Goal: Check status: Check status

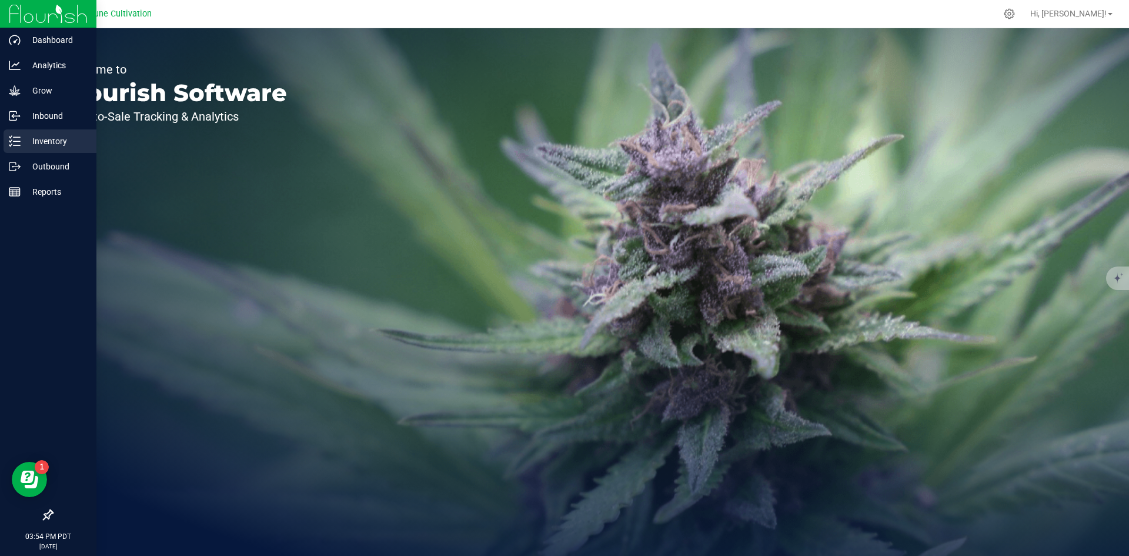
click at [15, 136] on icon at bounding box center [15, 141] width 12 height 12
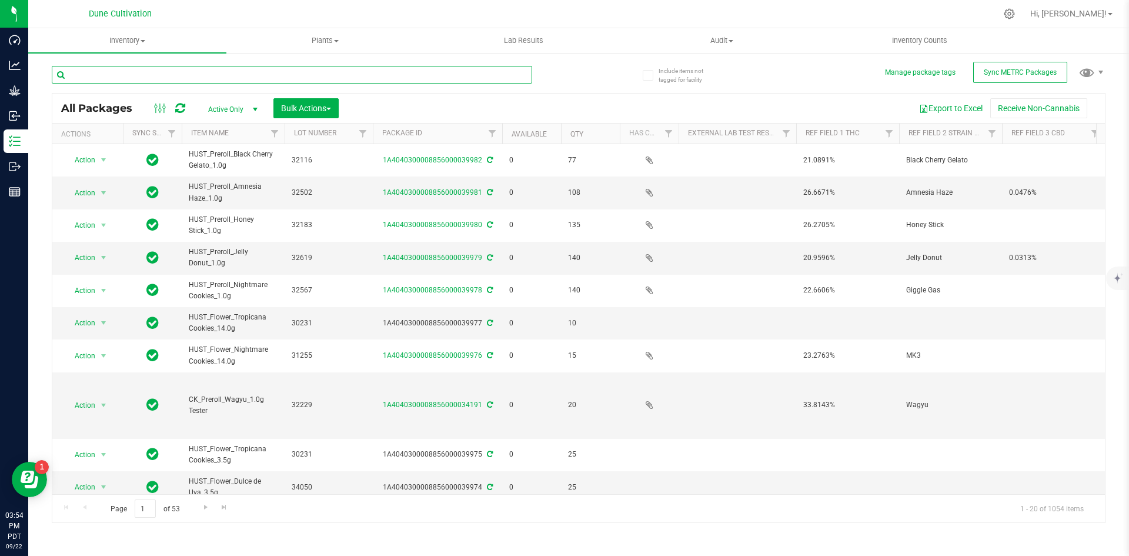
click at [164, 79] on input "text" at bounding box center [292, 75] width 480 height 18
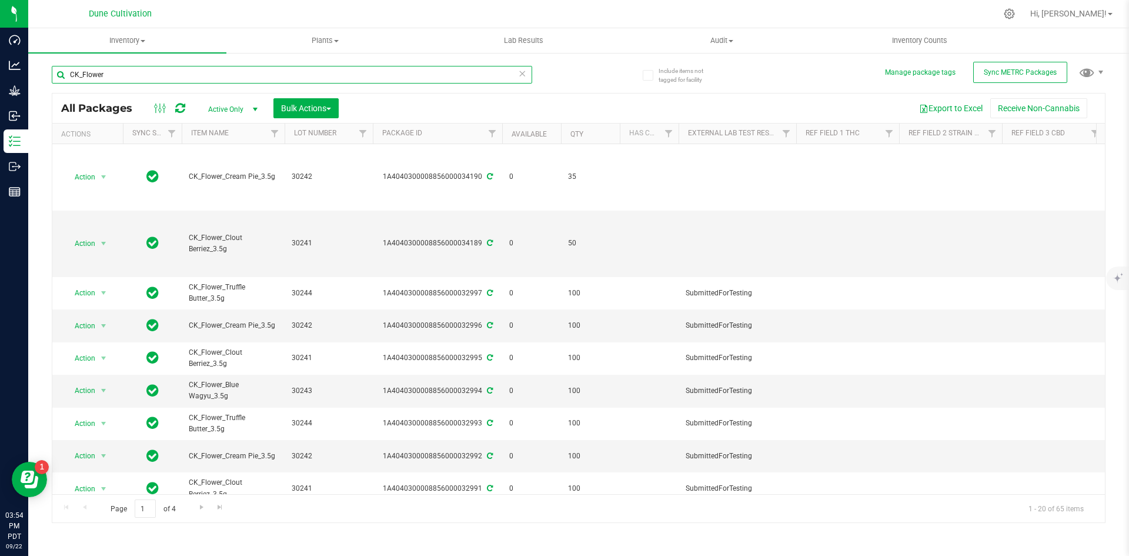
type input "CK_Flower"
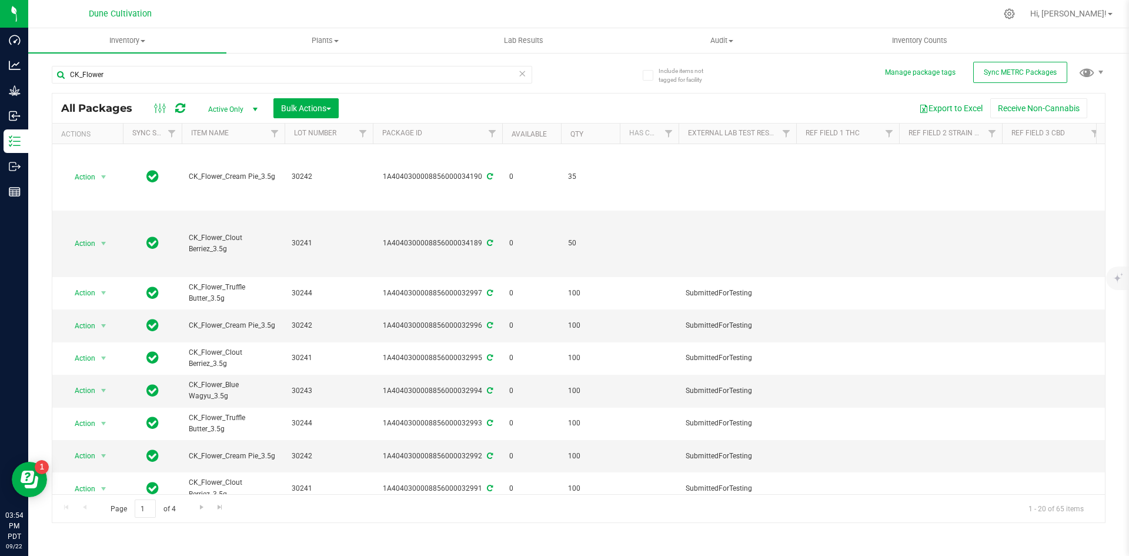
click at [517, 128] on th "Available" at bounding box center [531, 133] width 59 height 21
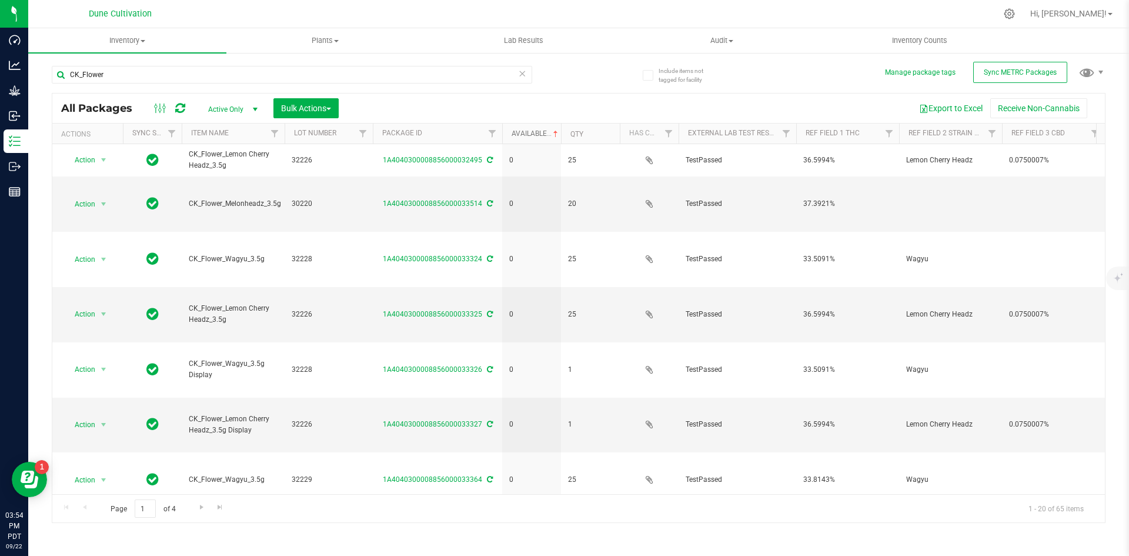
click at [517, 130] on link "Available" at bounding box center [535, 133] width 49 height 8
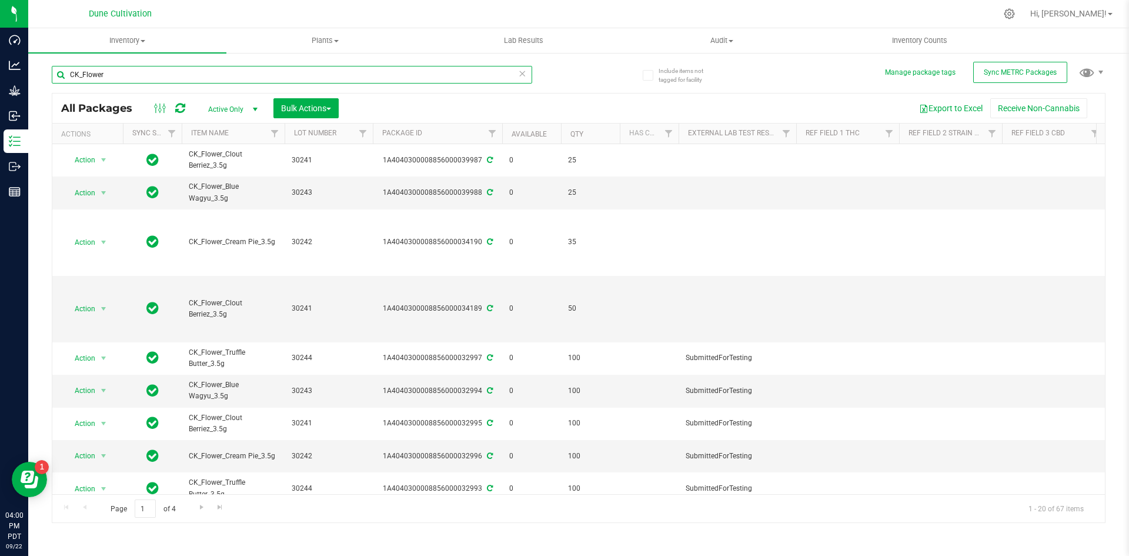
drag, startPoint x: 116, startPoint y: 77, endPoint x: 47, endPoint y: 79, distance: 68.8
click at [47, 79] on div "Include items not tagged for facility Manage package tags Sync METRC Packages C…" at bounding box center [578, 231] width 1101 height 359
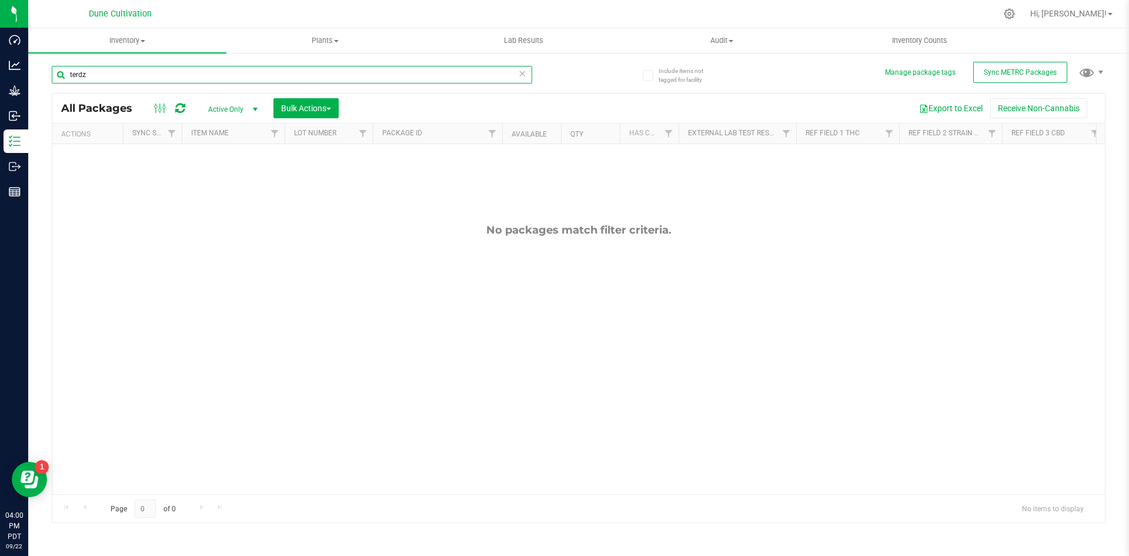
type input "terdz"
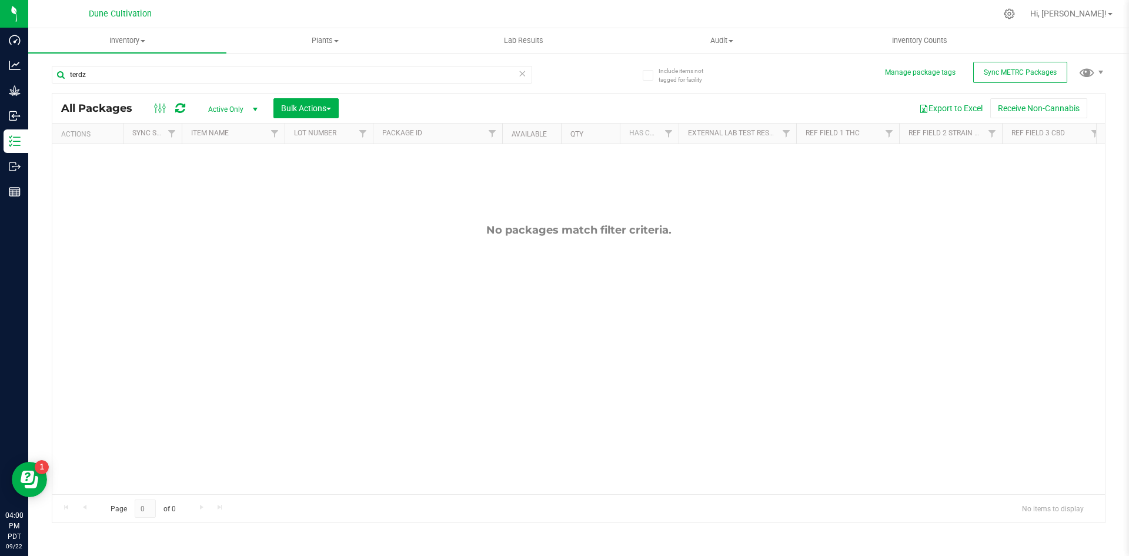
click at [236, 101] on span "Active Only" at bounding box center [230, 109] width 65 height 16
click at [218, 176] on li "All" at bounding box center [229, 181] width 63 height 18
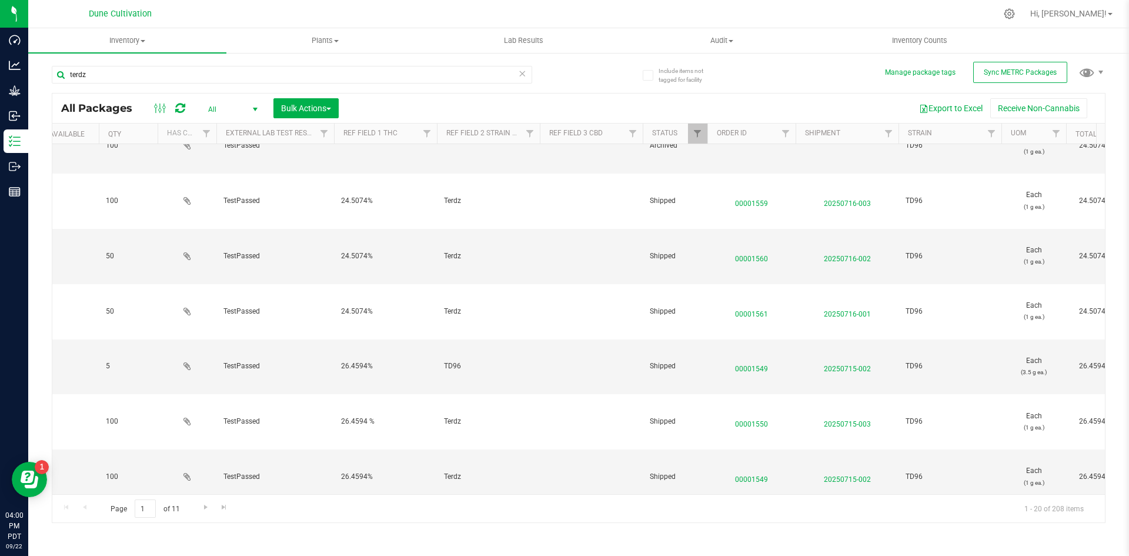
scroll to position [0, 463]
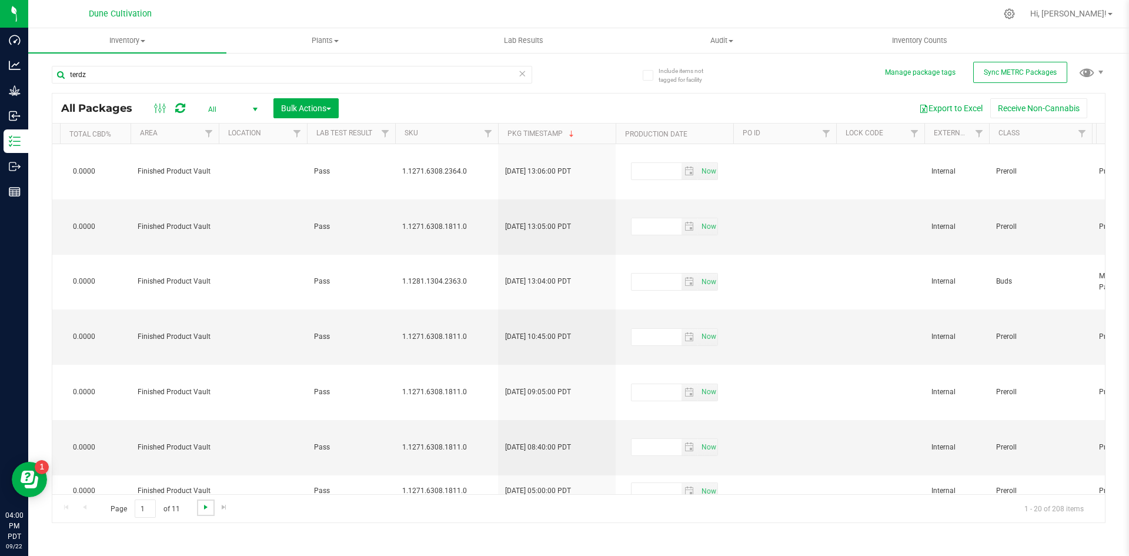
click at [206, 502] on span "Go to the next page" at bounding box center [205, 506] width 9 height 9
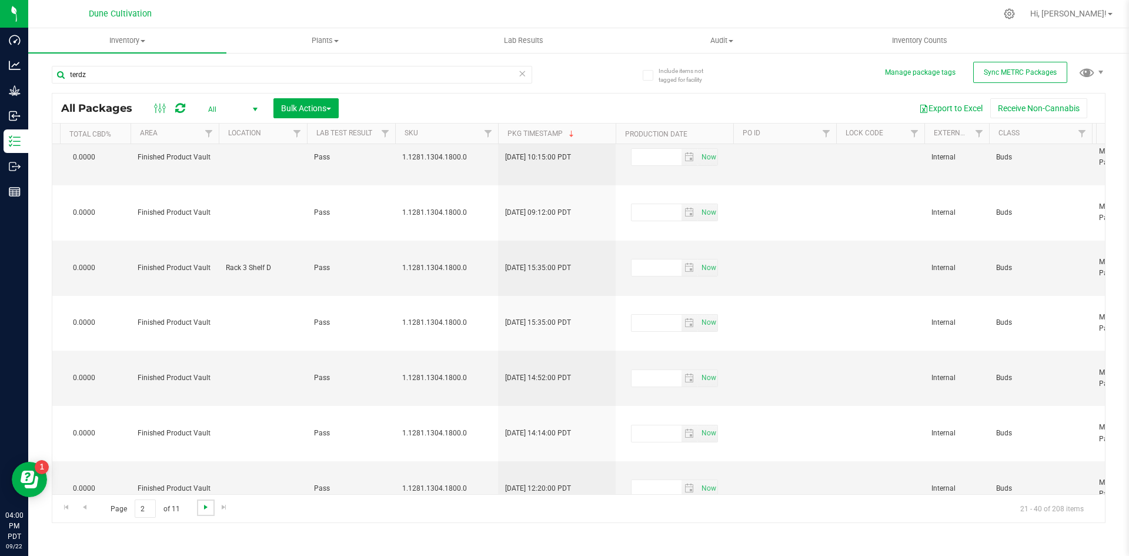
click at [209, 507] on span "Go to the next page" at bounding box center [205, 506] width 9 height 9
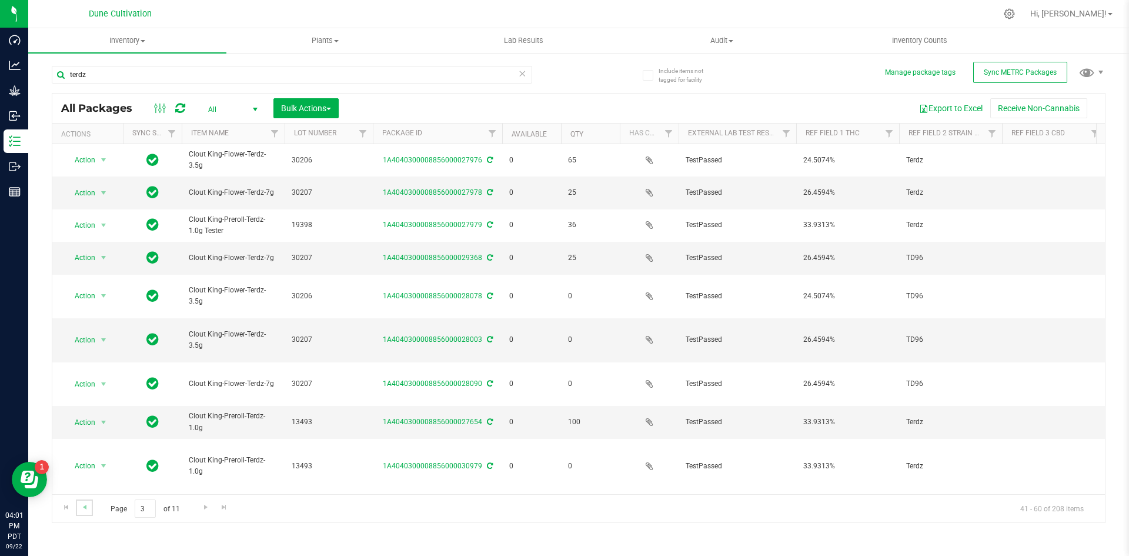
click at [87, 513] on link "Go to the previous page" at bounding box center [84, 507] width 17 height 16
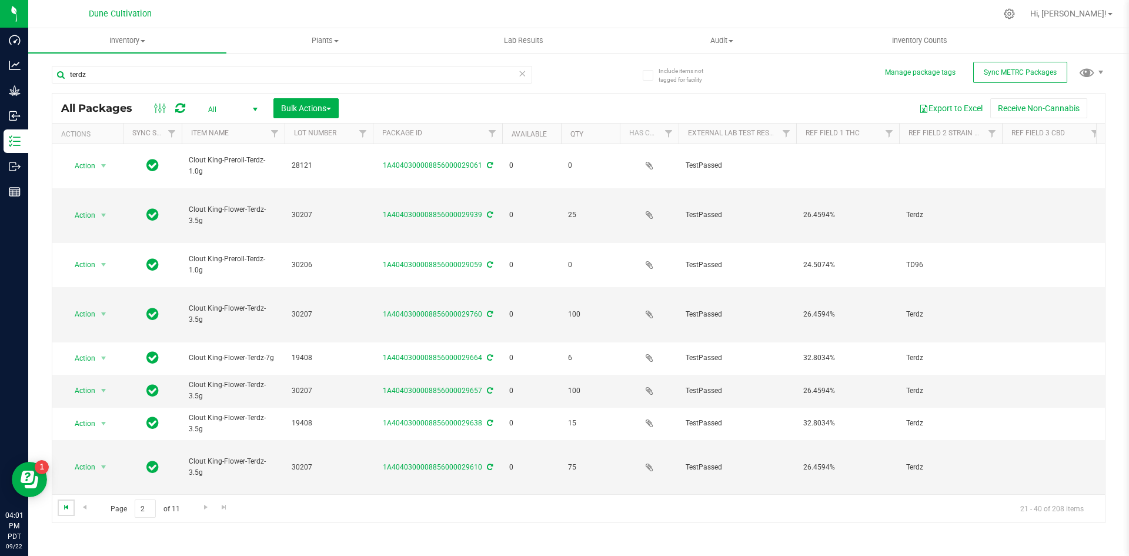
click at [64, 510] on span "Go to the first page" at bounding box center [66, 506] width 9 height 9
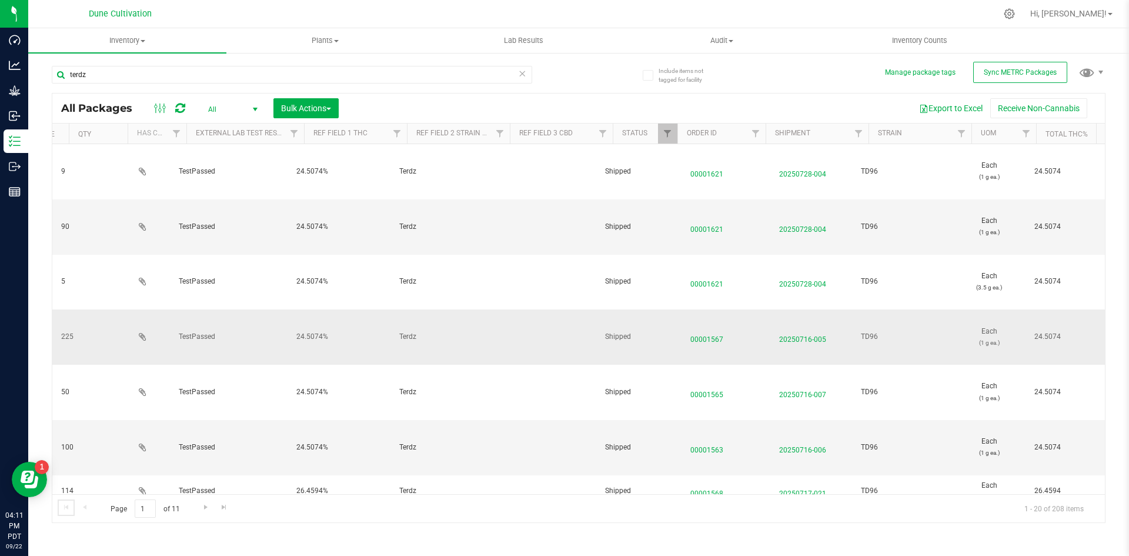
scroll to position [0, 507]
click at [522, 78] on icon at bounding box center [522, 73] width 8 height 14
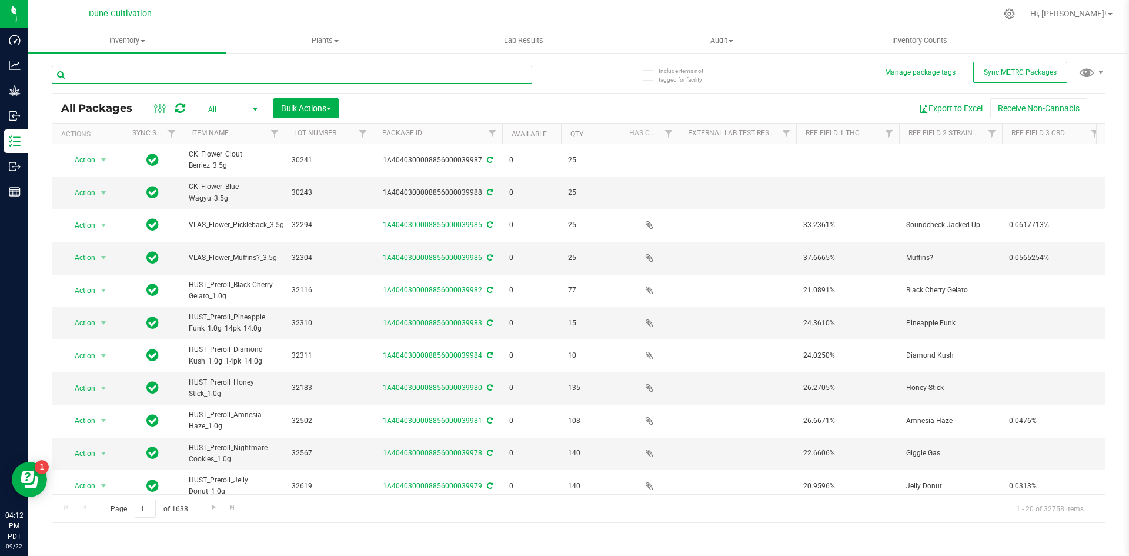
click at [115, 76] on input "text" at bounding box center [292, 75] width 480 height 18
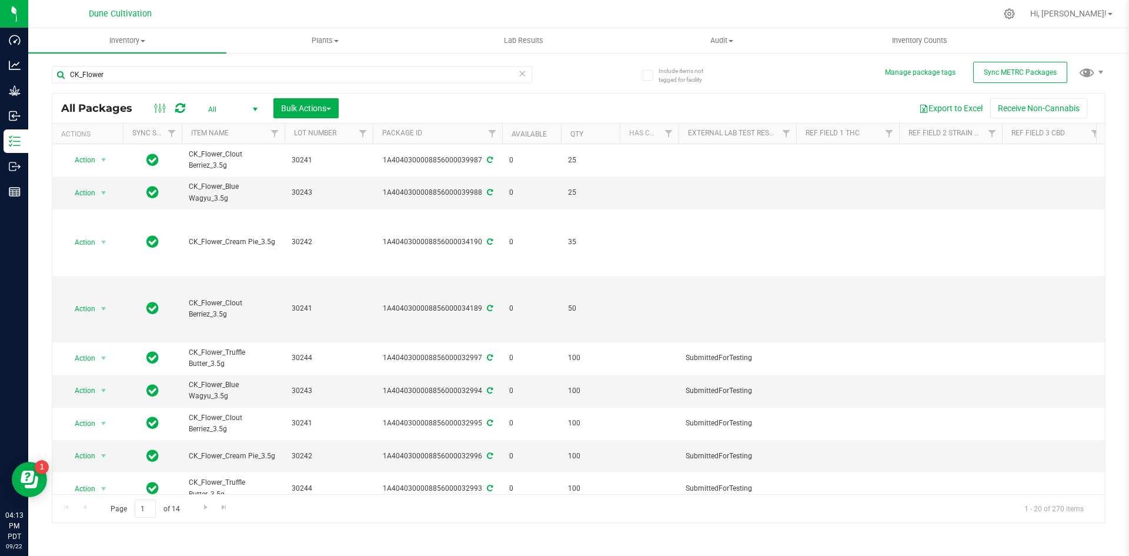
click at [526, 129] on th "Available" at bounding box center [531, 133] width 59 height 21
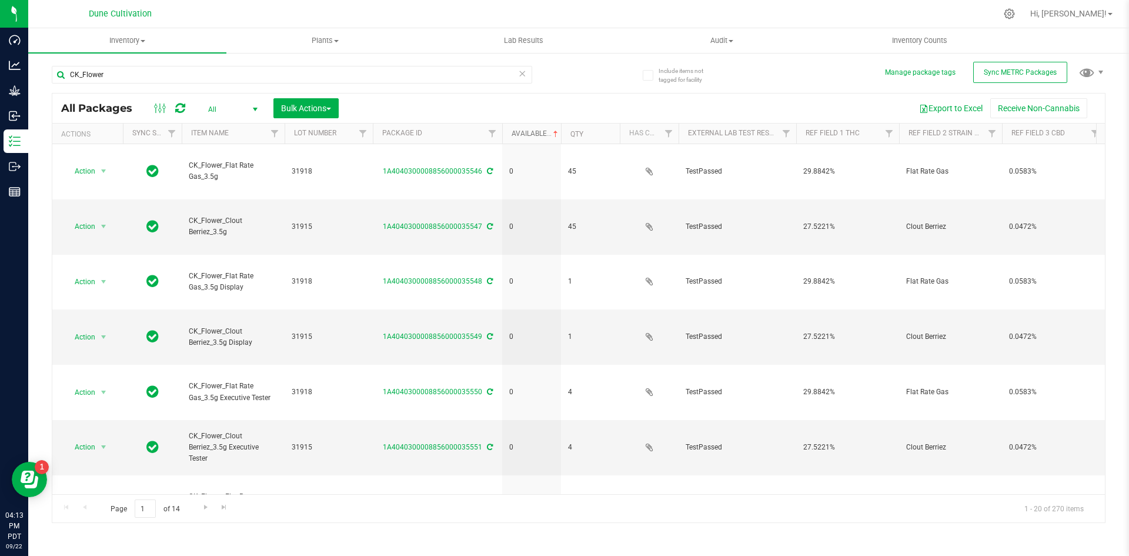
click at [524, 131] on link "Available" at bounding box center [535, 133] width 49 height 8
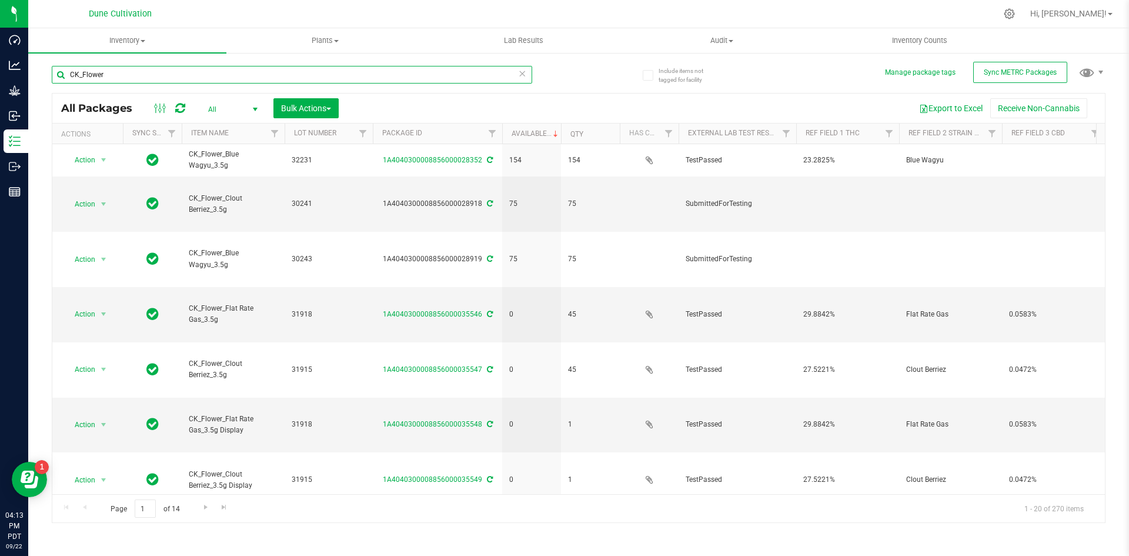
click at [133, 68] on input "CK_Flower" at bounding box center [292, 75] width 480 height 18
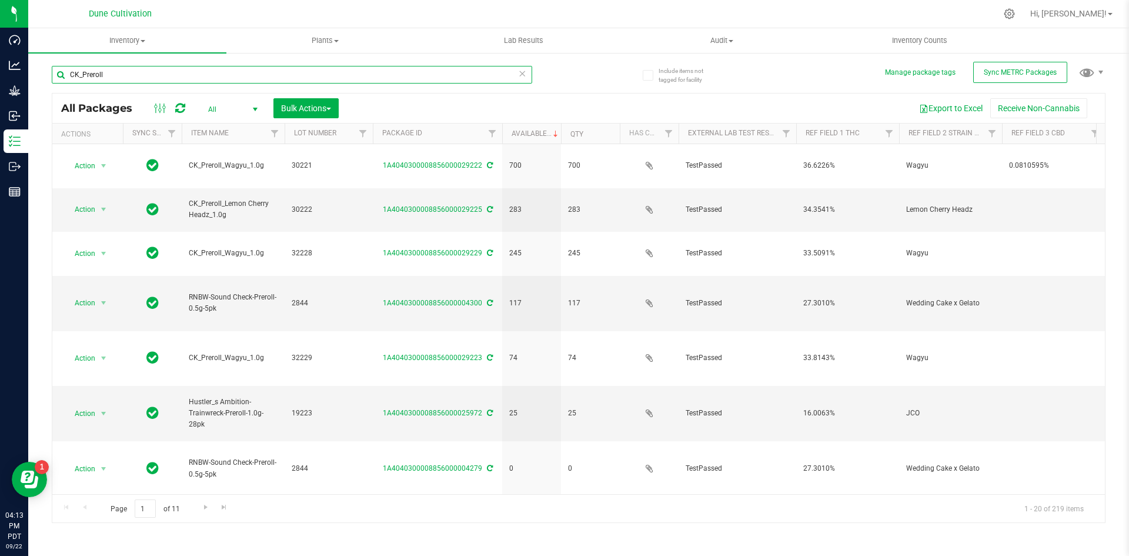
type input "CK_Preroll"
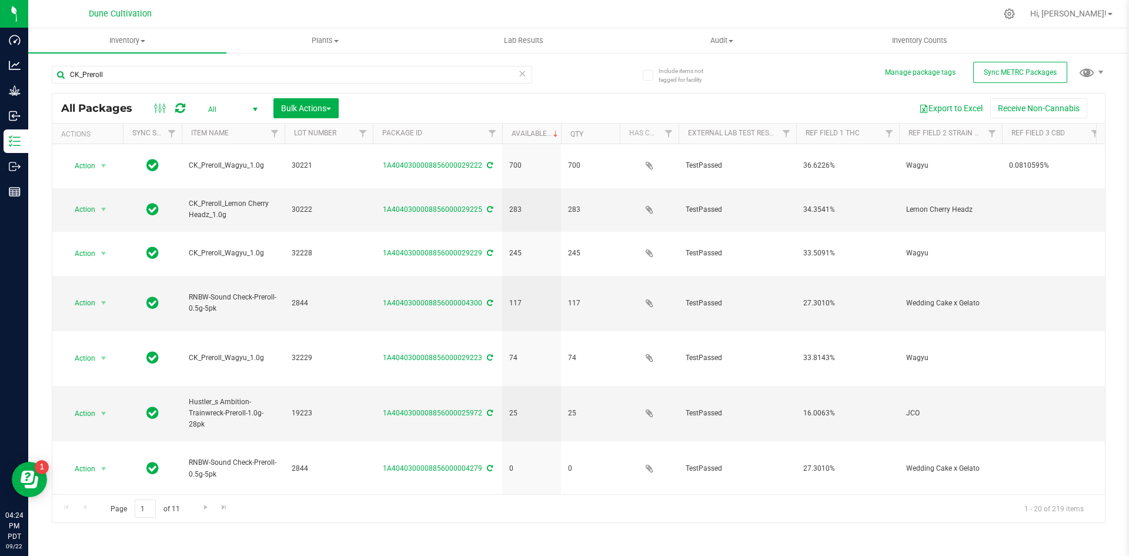
click at [31, 170] on div "Include items not tagged for facility Manage package tags Sync METRC Packages C…" at bounding box center [578, 231] width 1101 height 359
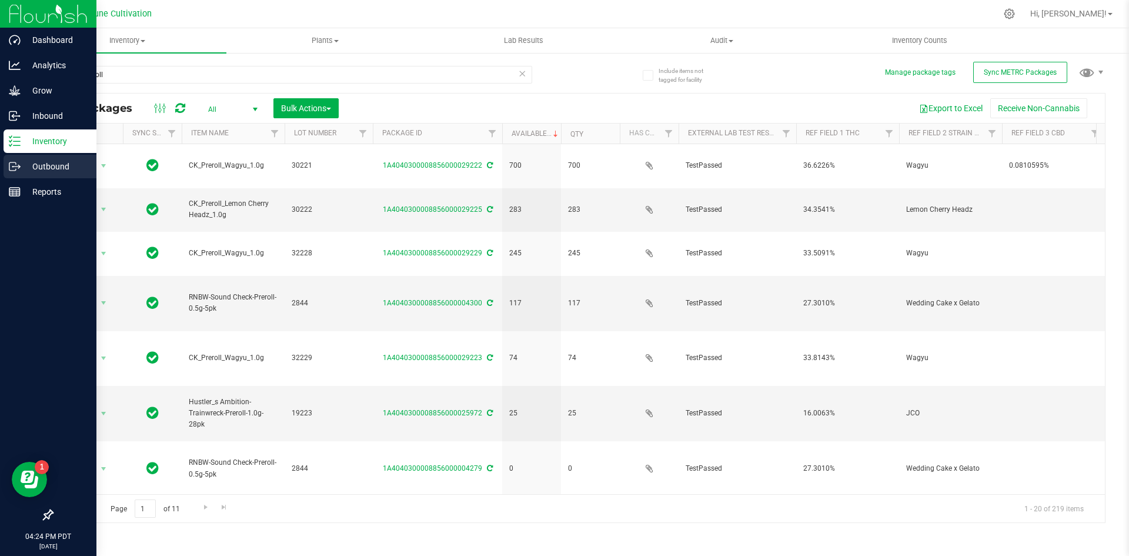
click at [11, 167] on icon at bounding box center [15, 166] width 12 height 12
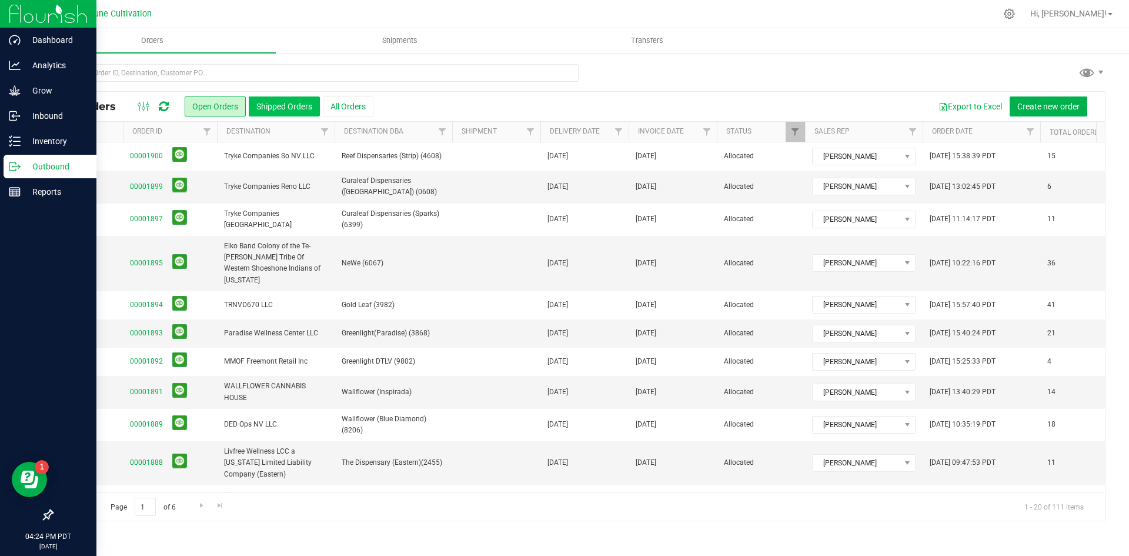
click at [274, 111] on button "Shipped Orders" at bounding box center [284, 106] width 71 height 20
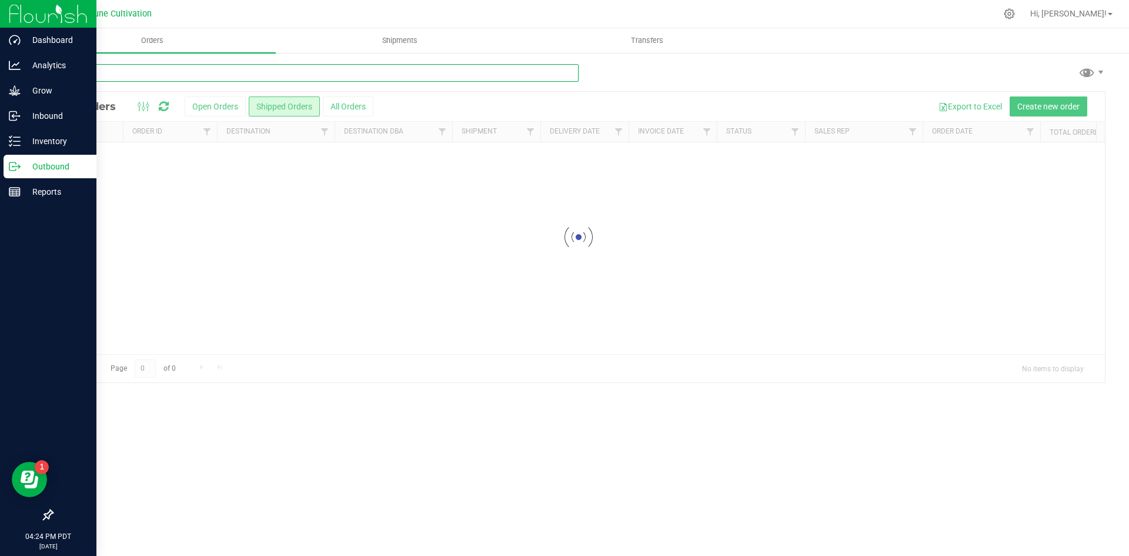
click at [257, 75] on input "text" at bounding box center [315, 73] width 527 height 18
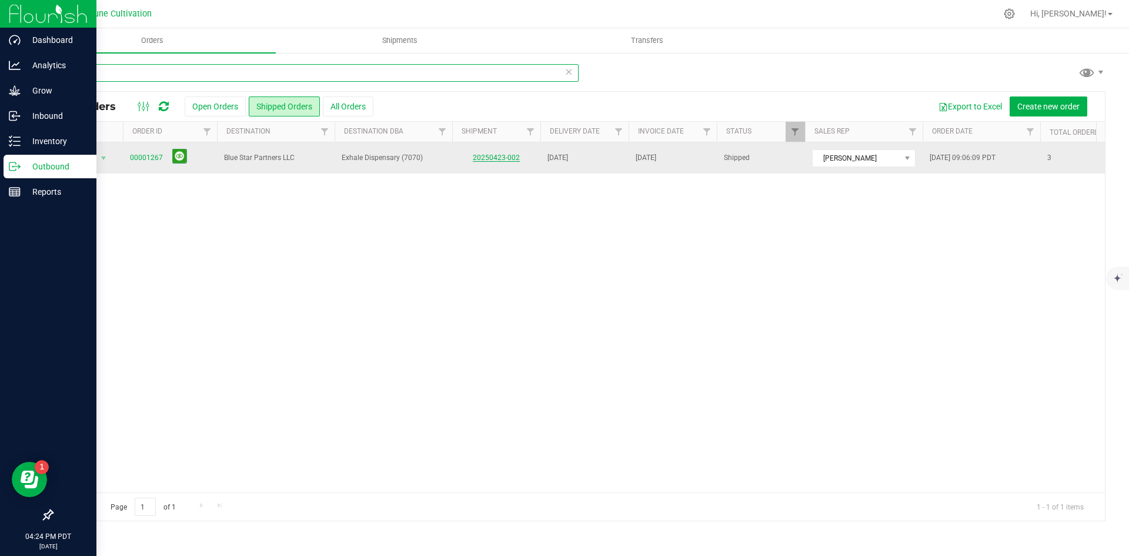
type input "exhale"
click at [487, 155] on link "20250423-002" at bounding box center [496, 157] width 47 height 8
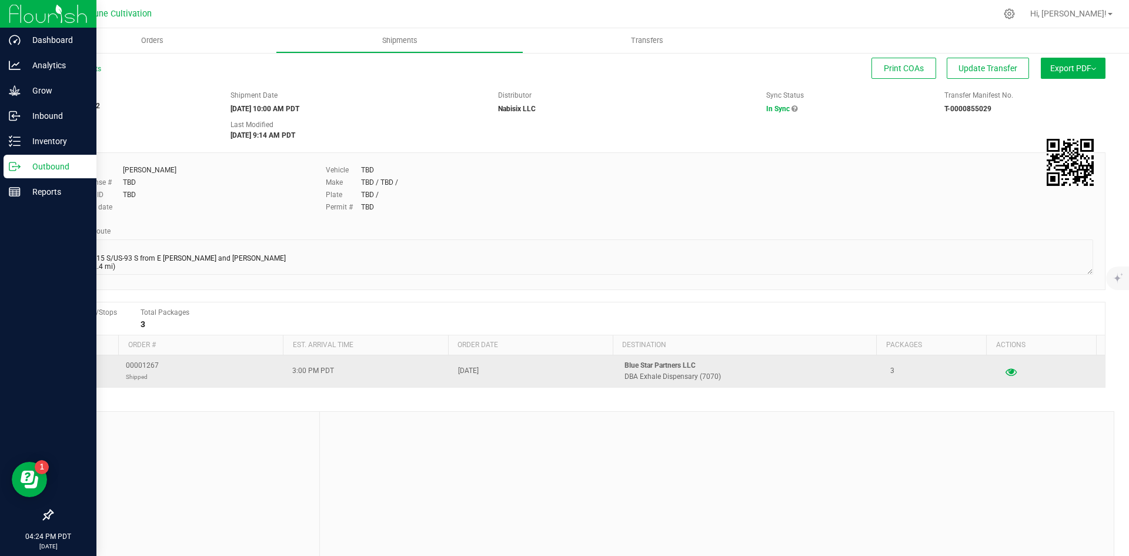
click at [1000, 377] on button "button" at bounding box center [1010, 371] width 21 height 19
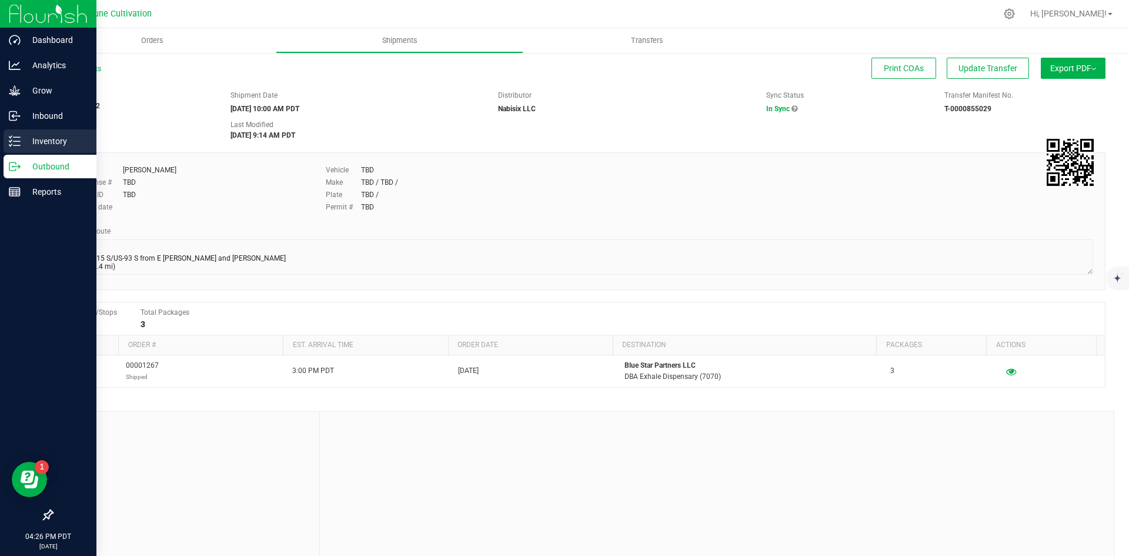
click at [19, 142] on icon at bounding box center [15, 141] width 12 height 12
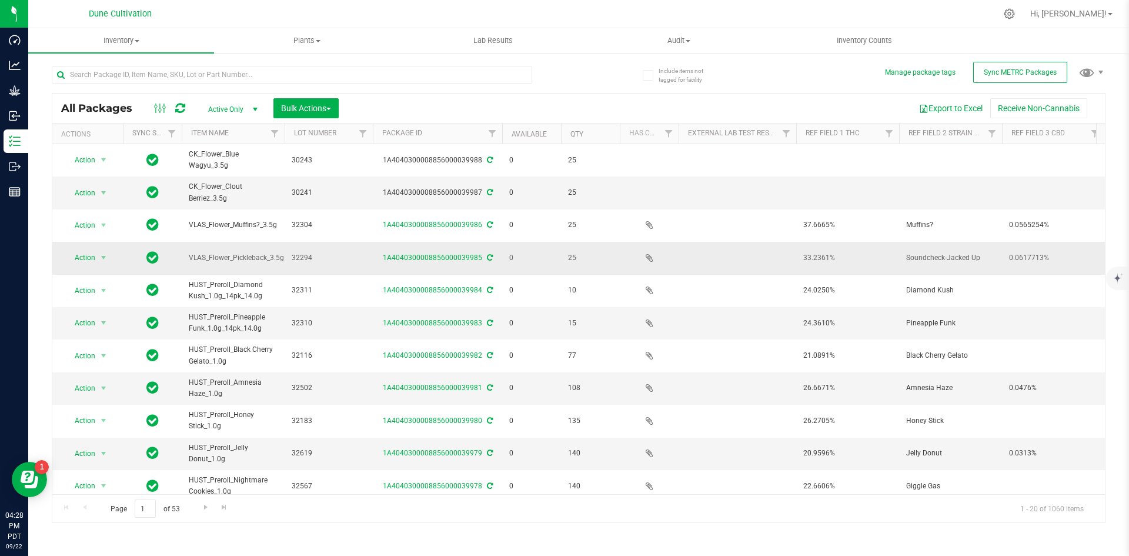
click at [312, 253] on span "32294" at bounding box center [329, 257] width 74 height 11
click at [379, 116] on div "Export to Excel Receive Non-Cannabis" at bounding box center [721, 108] width 748 height 20
